Goal: Navigation & Orientation: Go to known website

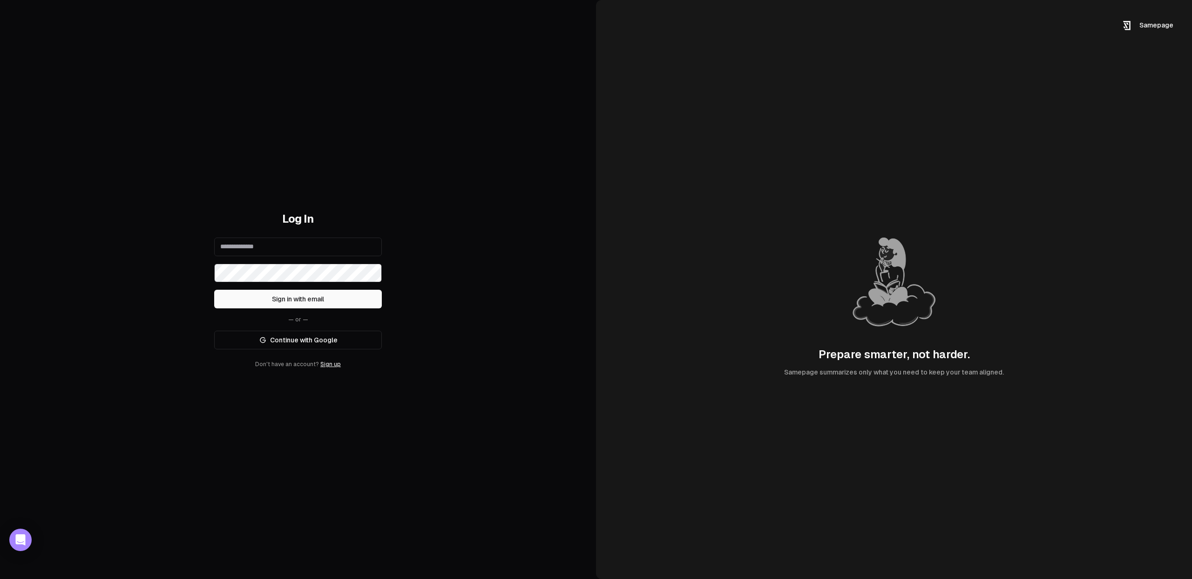
click at [357, 336] on link "Continue with Google" at bounding box center [298, 340] width 168 height 19
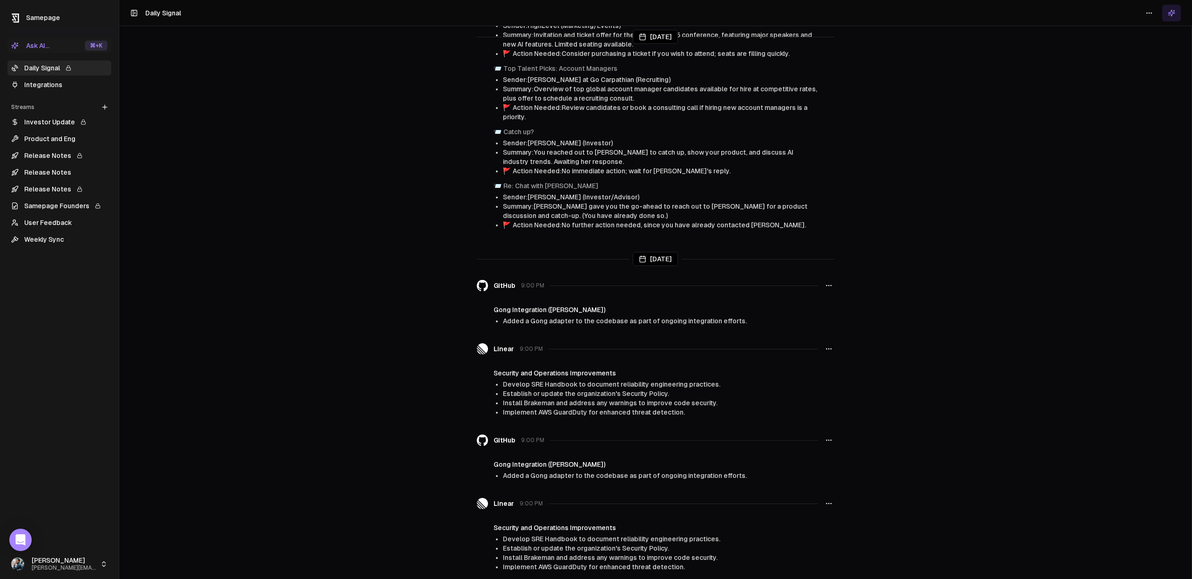
scroll to position [3210, 0]
